Goal: Use online tool/utility: Utilize a website feature to perform a specific function

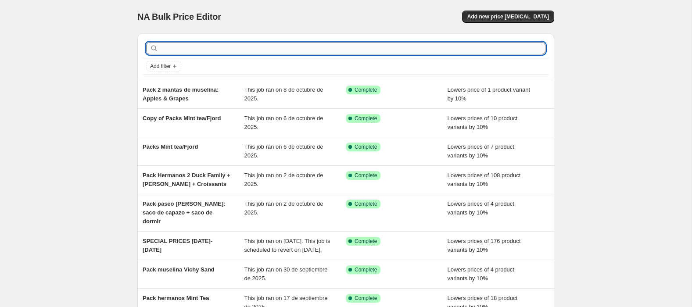
click at [197, 46] on input "text" at bounding box center [352, 48] width 385 height 12
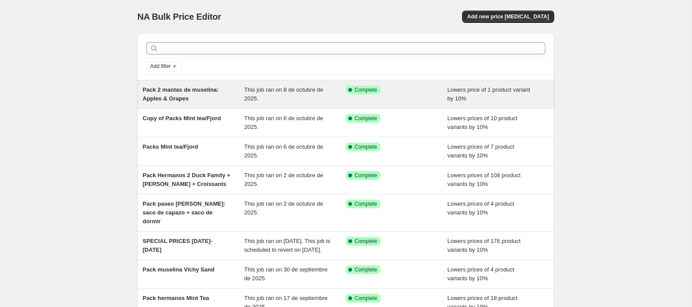
click at [390, 90] on div "Success Complete Complete" at bounding box center [390, 90] width 89 height 9
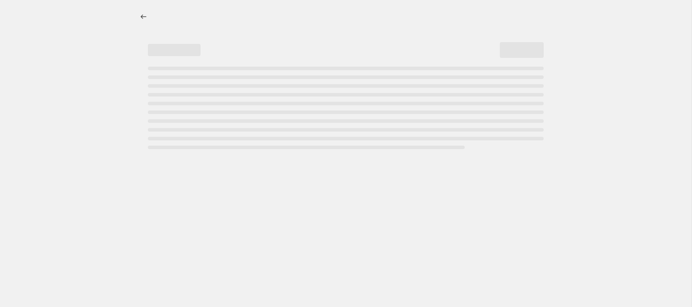
select select "percentage"
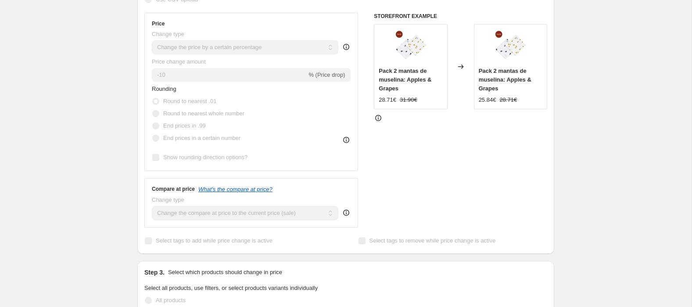
scroll to position [226, 0]
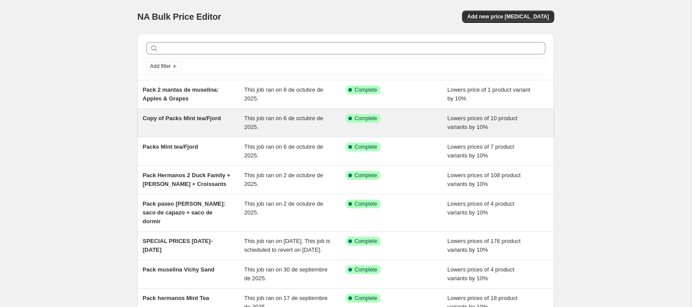
click at [318, 124] on div "This job ran on 6 de octubre de 2025." at bounding box center [295, 123] width 102 height 18
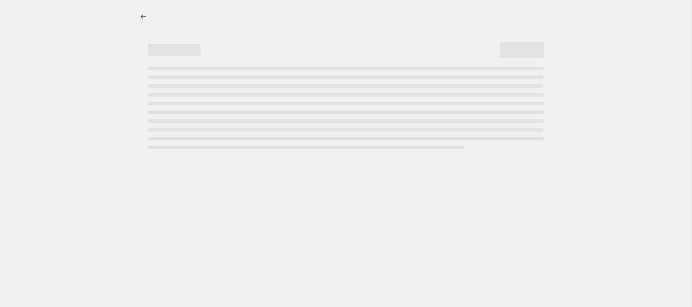
select select "percentage"
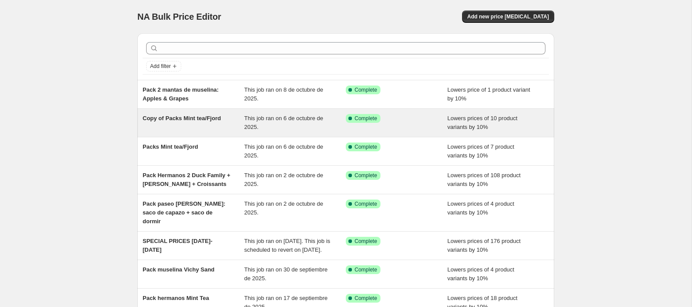
click at [291, 127] on div "This job ran on 6 de octubre de 2025." at bounding box center [295, 123] width 102 height 18
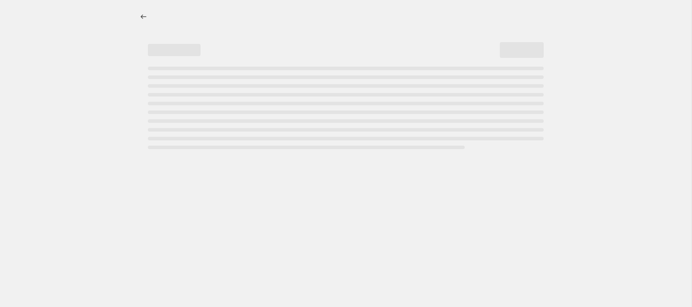
select select "percentage"
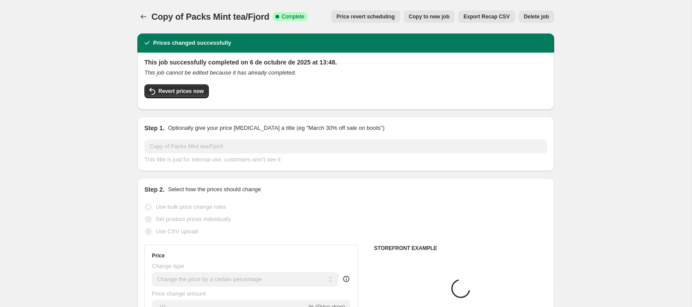
scroll to position [1, 0]
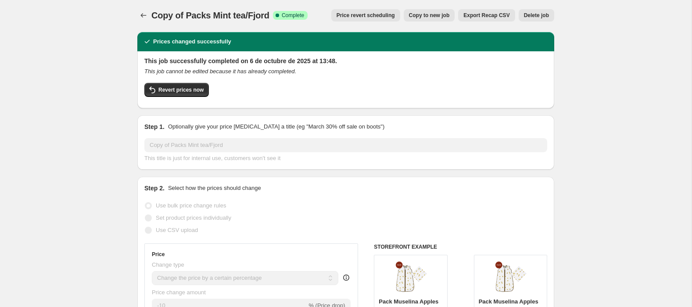
click at [432, 20] on button "Copy to new job" at bounding box center [429, 15] width 51 height 12
select select "percentage"
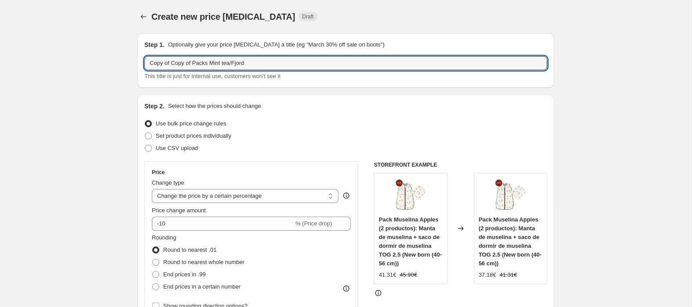
drag, startPoint x: 225, startPoint y: 68, endPoint x: 108, endPoint y: 69, distance: 117.5
drag, startPoint x: 248, startPoint y: 61, endPoint x: 97, endPoint y: 60, distance: 150.9
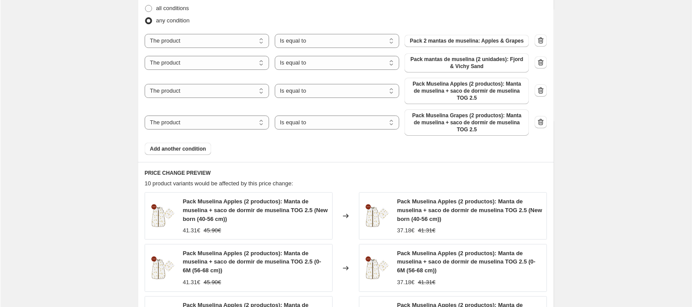
scroll to position [513, 0]
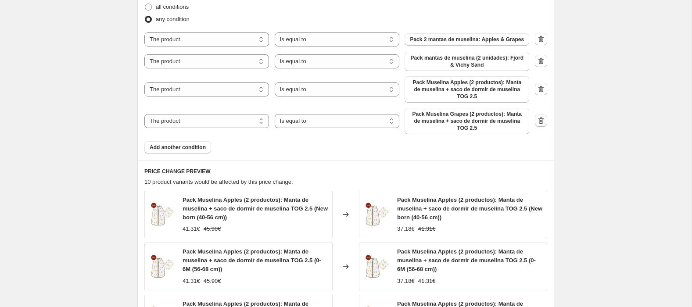
type input "Pack Hermanos Mushrooms Jungle & [PERSON_NAME]"
drag, startPoint x: 539, startPoint y: 124, endPoint x: 495, endPoint y: 90, distance: 54.7
click at [537, 123] on icon "button" at bounding box center [540, 120] width 9 height 9
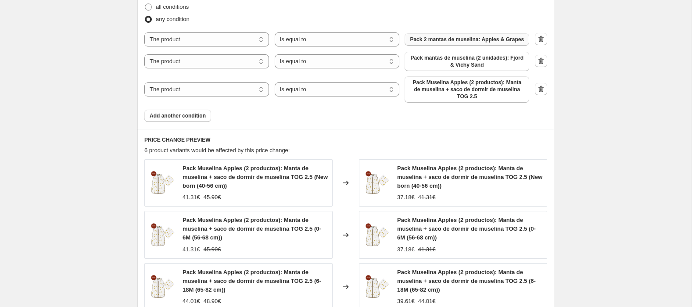
click at [468, 43] on span "Pack 2 mantas de muselina: Apples & Grapes" at bounding box center [467, 39] width 114 height 7
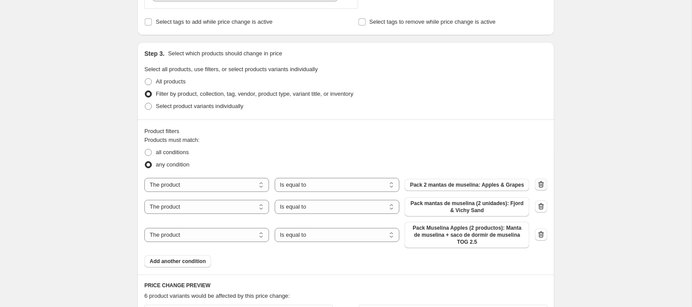
scroll to position [361, 0]
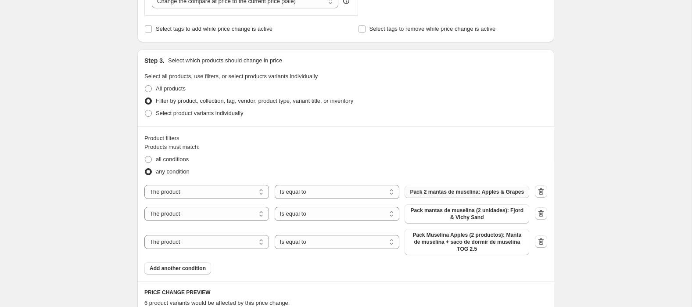
click at [472, 198] on button "Pack 2 mantas de muselina: Apples & Grapes" at bounding box center [466, 192] width 125 height 12
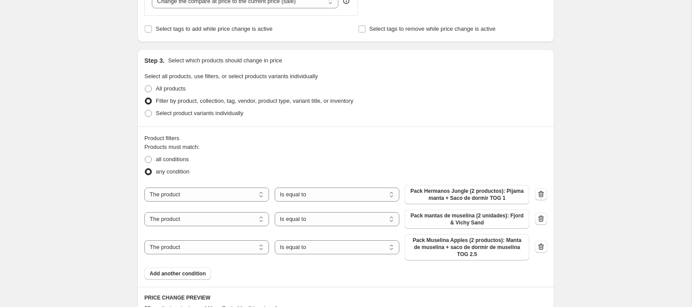
click at [543, 219] on icon "button" at bounding box center [540, 218] width 9 height 9
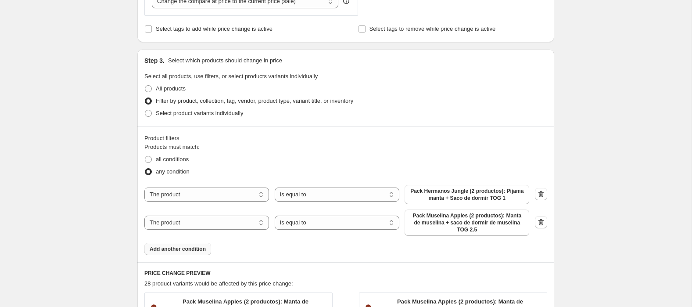
click at [187, 247] on span "Add another condition" at bounding box center [178, 248] width 56 height 7
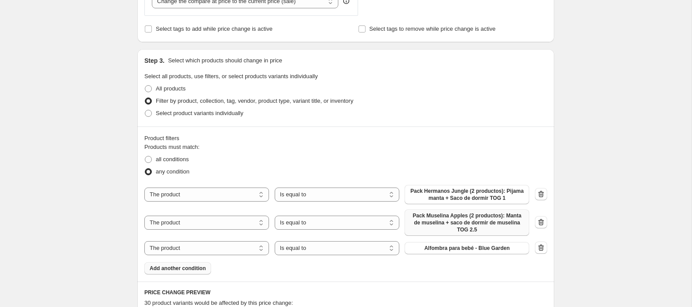
click at [451, 212] on span "Pack Muselina Apples (2 productos): Manta de muselina + saco de dormir de musel…" at bounding box center [467, 222] width 114 height 21
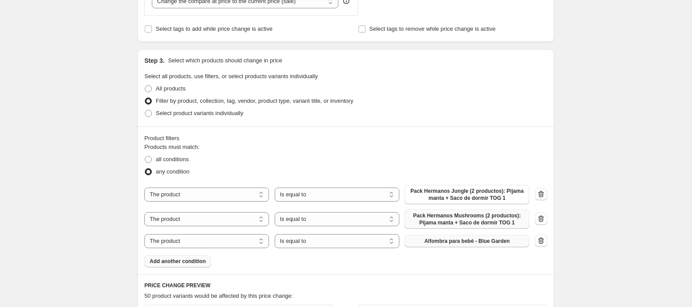
click at [493, 241] on span "Alfombra para bebé - Blue Garden" at bounding box center [467, 240] width 86 height 7
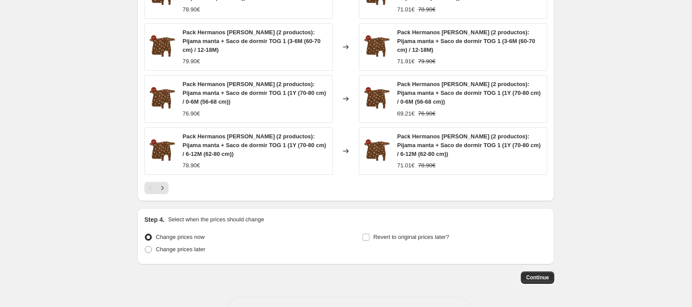
scroll to position [768, 0]
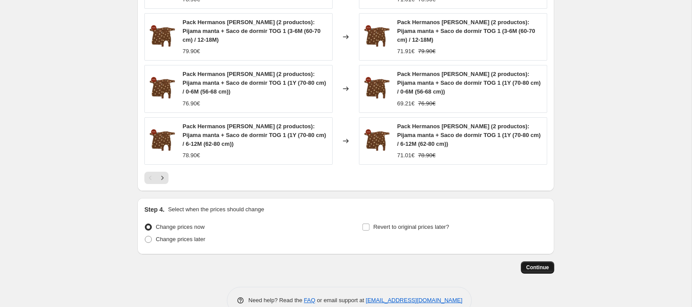
click at [536, 264] on span "Continue" at bounding box center [537, 267] width 23 height 7
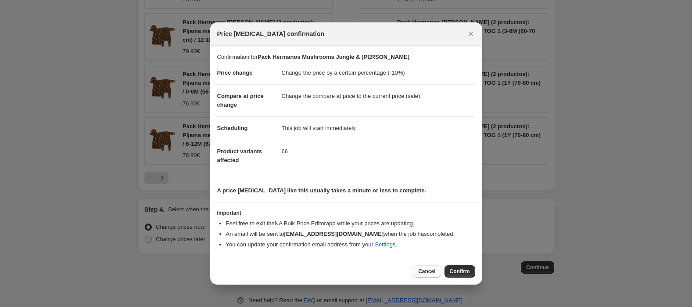
drag, startPoint x: 459, startPoint y: 268, endPoint x: 448, endPoint y: 270, distance: 11.6
click at [459, 268] on span "Confirm" at bounding box center [460, 271] width 20 height 7
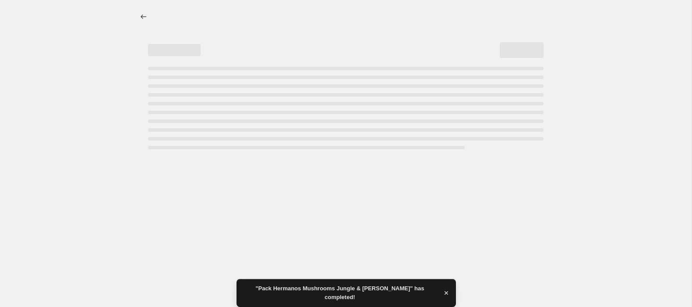
select select "percentage"
